Goal: Navigation & Orientation: Find specific page/section

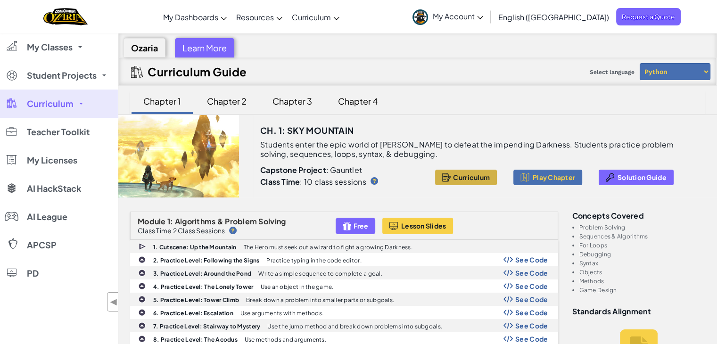
click at [467, 174] on span "Curriculum" at bounding box center [471, 177] width 37 height 8
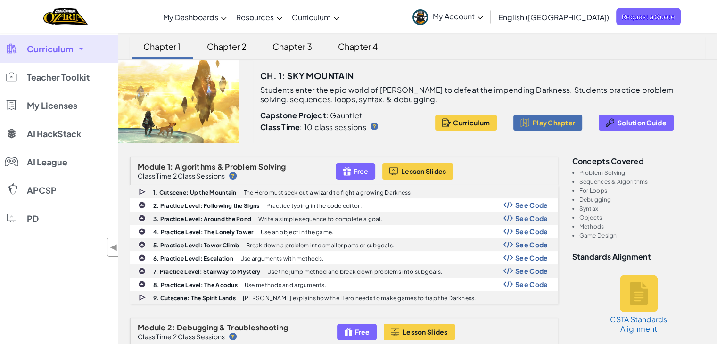
scroll to position [71, 0]
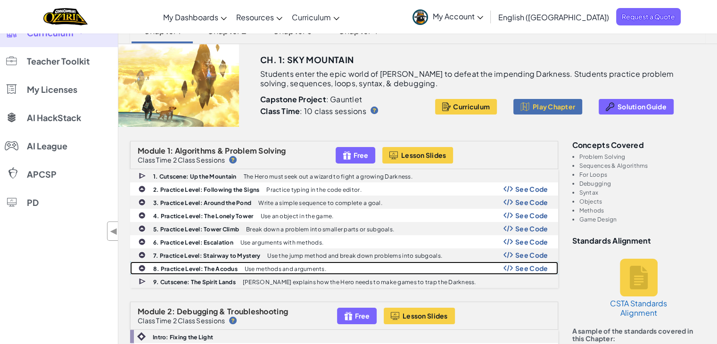
click at [530, 268] on span "See Code" at bounding box center [531, 268] width 33 height 8
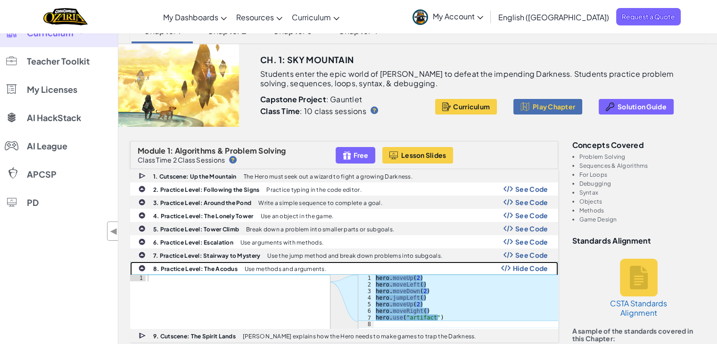
click at [530, 268] on span "Hide Code" at bounding box center [530, 268] width 35 height 8
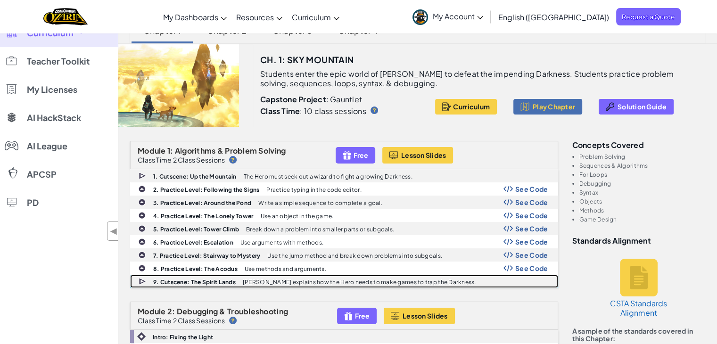
click at [356, 281] on p "[PERSON_NAME] explains how the Hero needs to make games to trap the Darkness." at bounding box center [359, 282] width 233 height 6
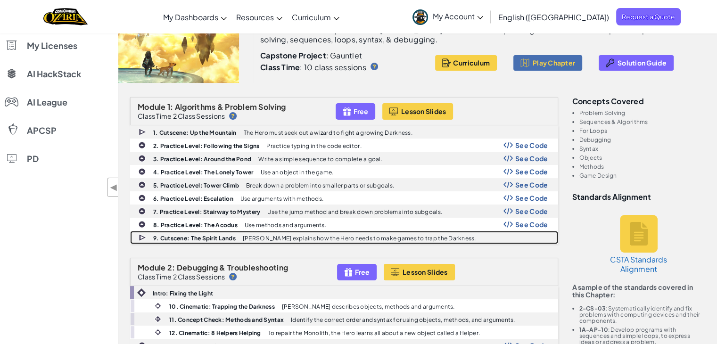
scroll to position [0, 0]
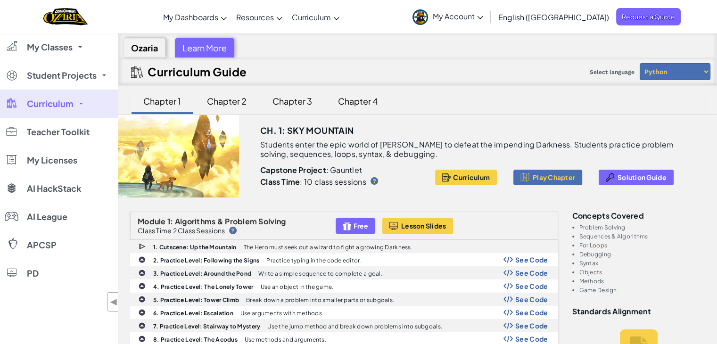
click at [87, 109] on link "Curriculum" at bounding box center [59, 104] width 118 height 28
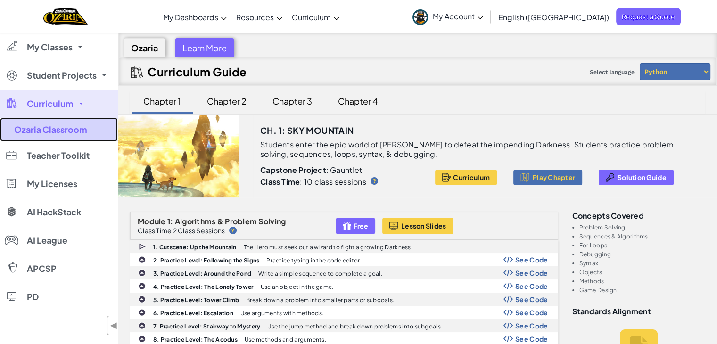
click at [83, 133] on link "Ozaria Classroom" at bounding box center [59, 130] width 118 height 24
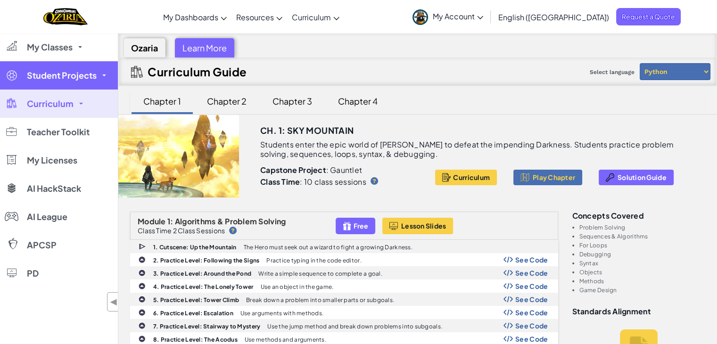
click at [68, 78] on span "Student Projects" at bounding box center [62, 75] width 70 height 8
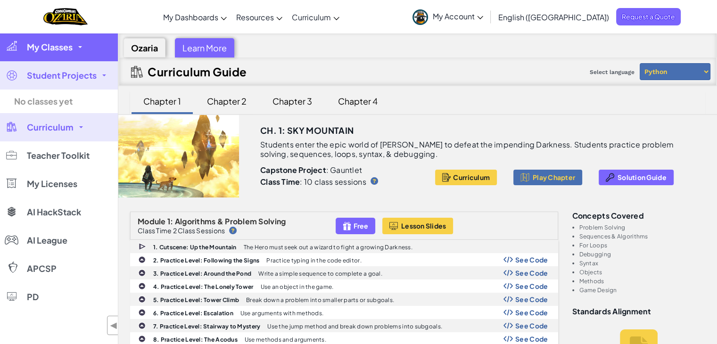
click at [71, 53] on link "My Classes" at bounding box center [59, 47] width 118 height 28
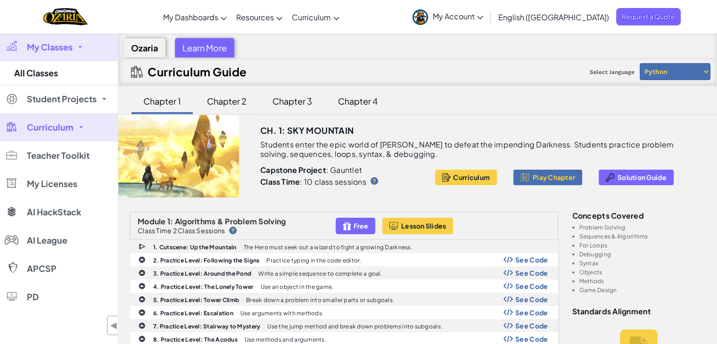
click at [483, 16] on span "My Account" at bounding box center [458, 16] width 50 height 10
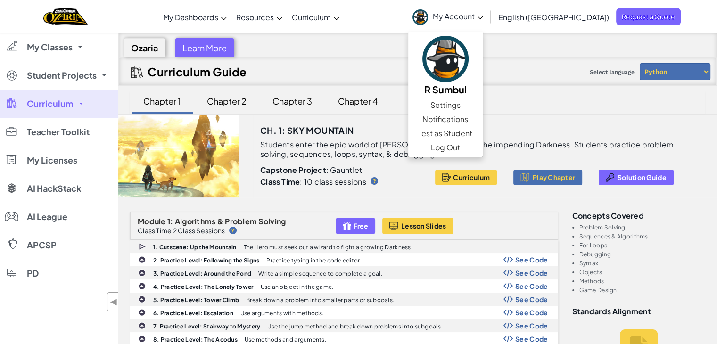
click at [402, 74] on div "Curriculum Guide Select language Python JavaScript" at bounding box center [418, 71] width 598 height 28
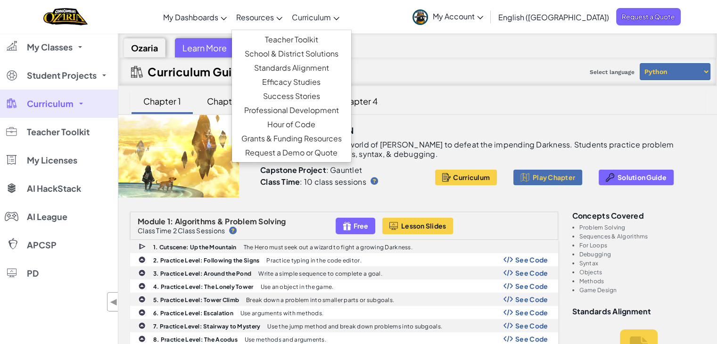
click at [274, 17] on span "Resources" at bounding box center [255, 17] width 38 height 10
click at [449, 77] on div "Curriculum Guide Select language Python JavaScript" at bounding box center [418, 71] width 598 height 28
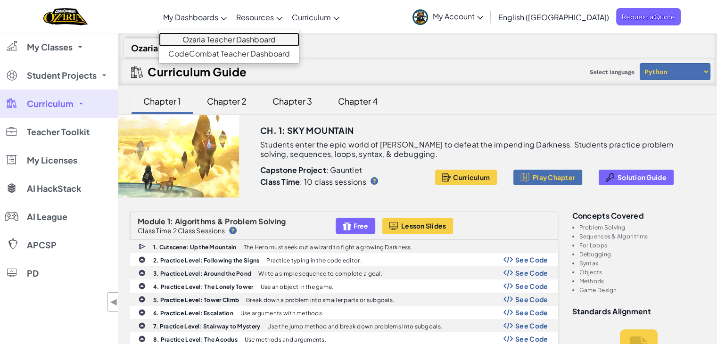
click at [242, 39] on link "Ozaria Teacher Dashboard" at bounding box center [229, 40] width 140 height 14
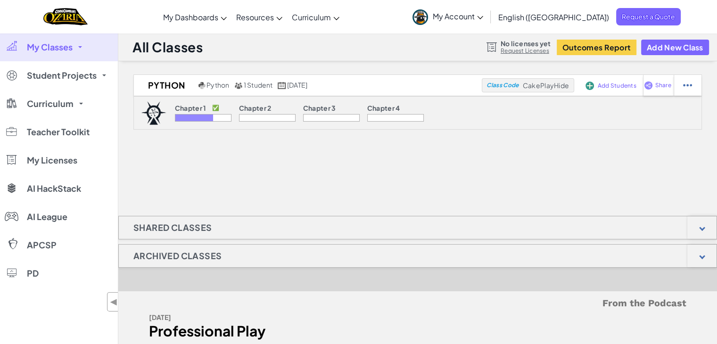
click at [483, 15] on span "My Account" at bounding box center [458, 16] width 50 height 10
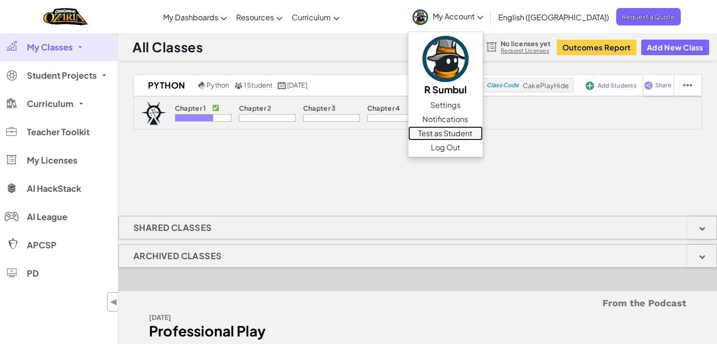
click at [483, 131] on link "Test as Student" at bounding box center [445, 133] width 74 height 14
